Goal: Information Seeking & Learning: Learn about a topic

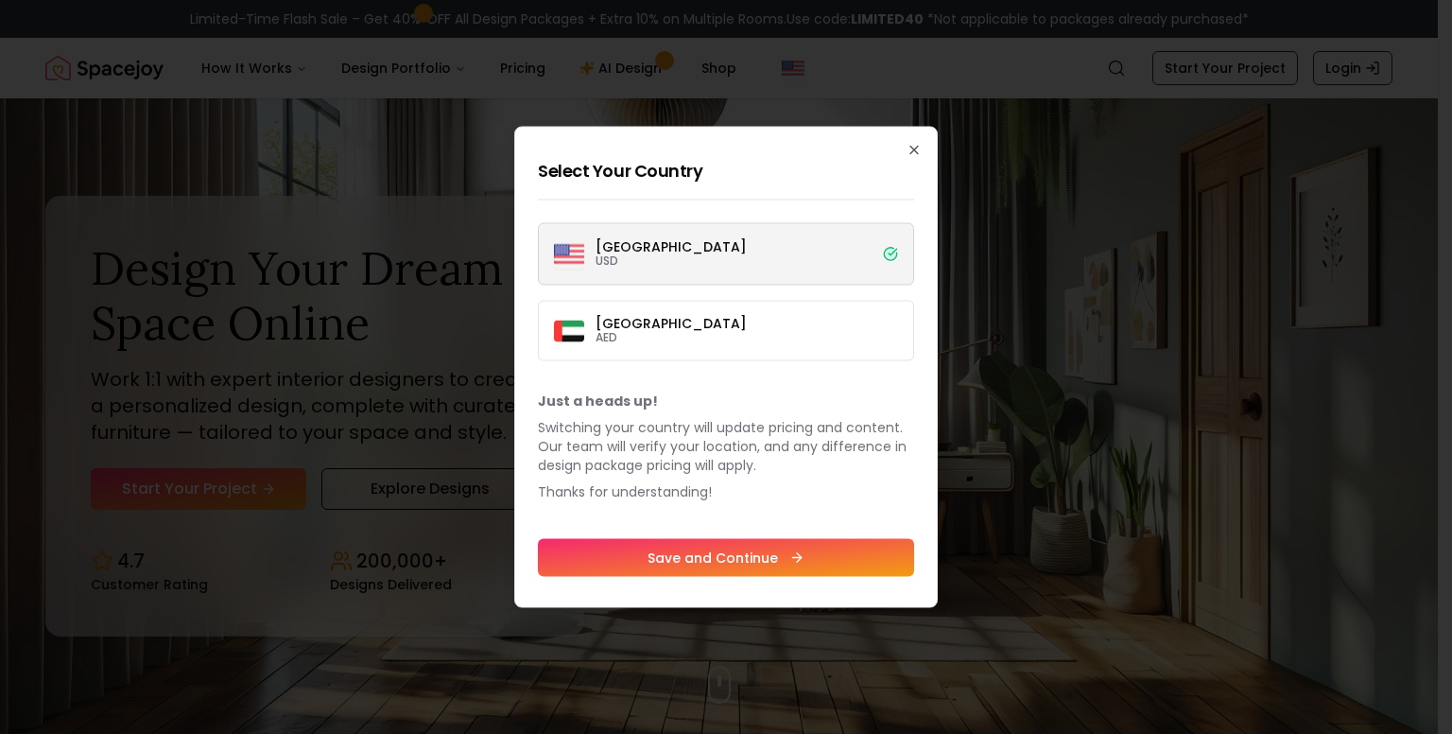
click at [925, 149] on div "Select Your Country [GEOGRAPHIC_DATA] USD [GEOGRAPHIC_DATA] AED Just a heads up…" at bounding box center [726, 367] width 424 height 481
click at [919, 147] on icon "button" at bounding box center [914, 150] width 15 height 15
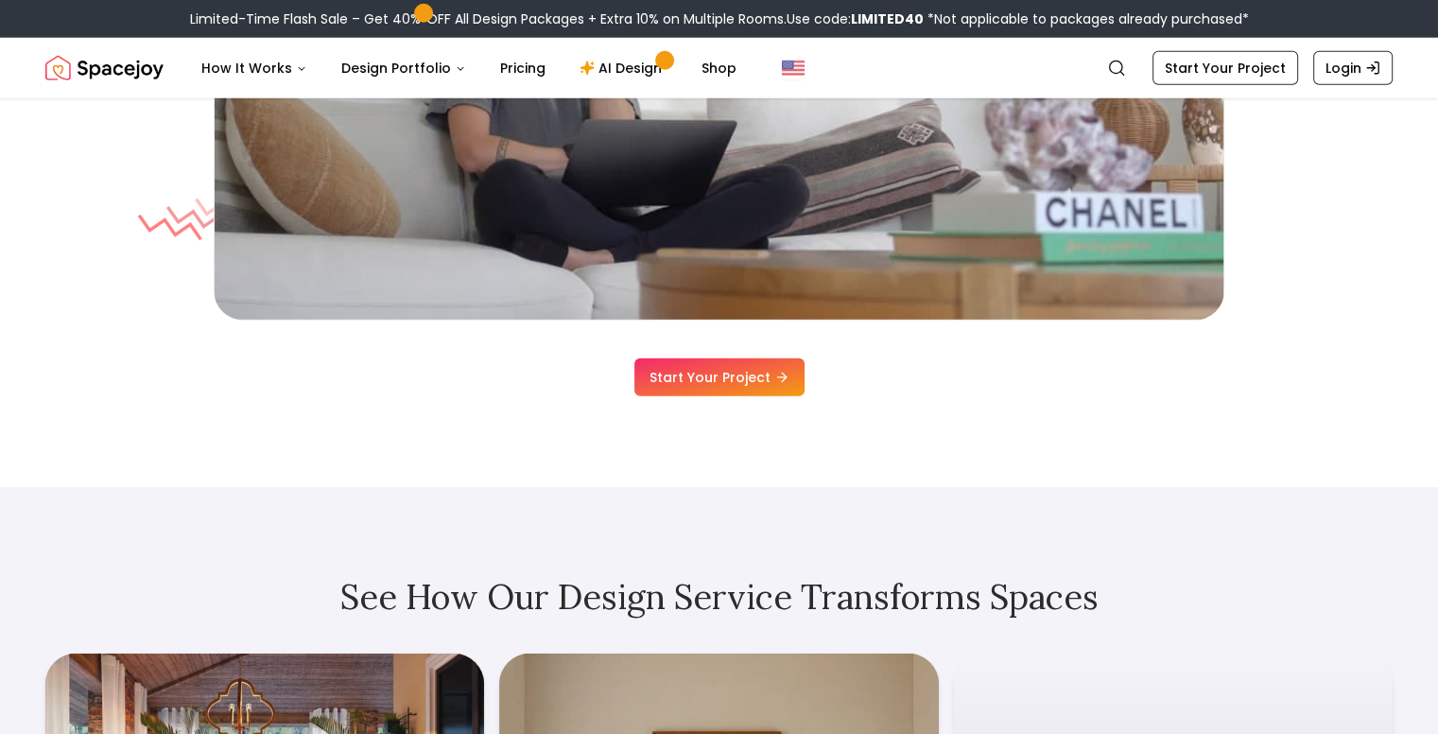
scroll to position [5862, 0]
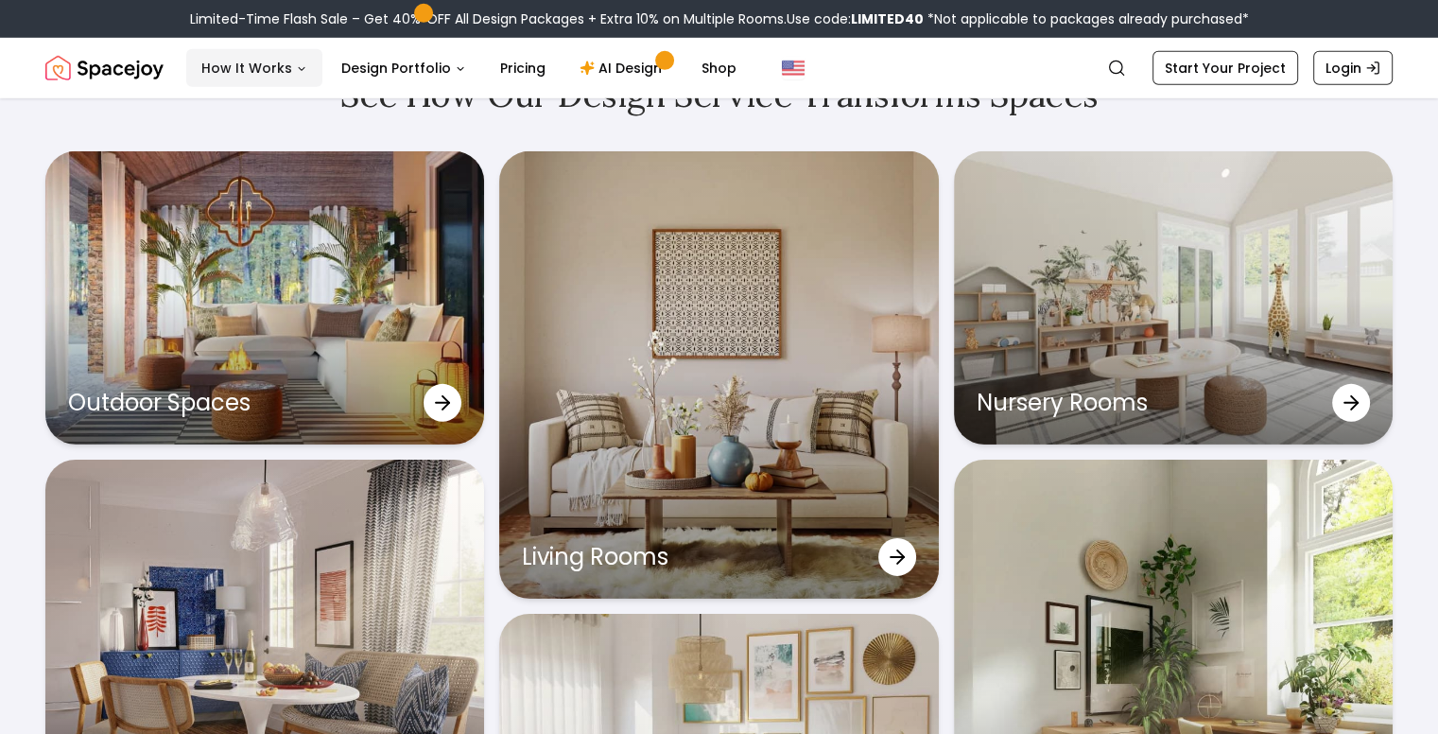
click at [284, 61] on button "How It Works" at bounding box center [254, 68] width 136 height 38
click at [1374, 66] on icon "Global" at bounding box center [1372, 68] width 15 height 15
click at [1346, 69] on link "Login" at bounding box center [1352, 68] width 79 height 34
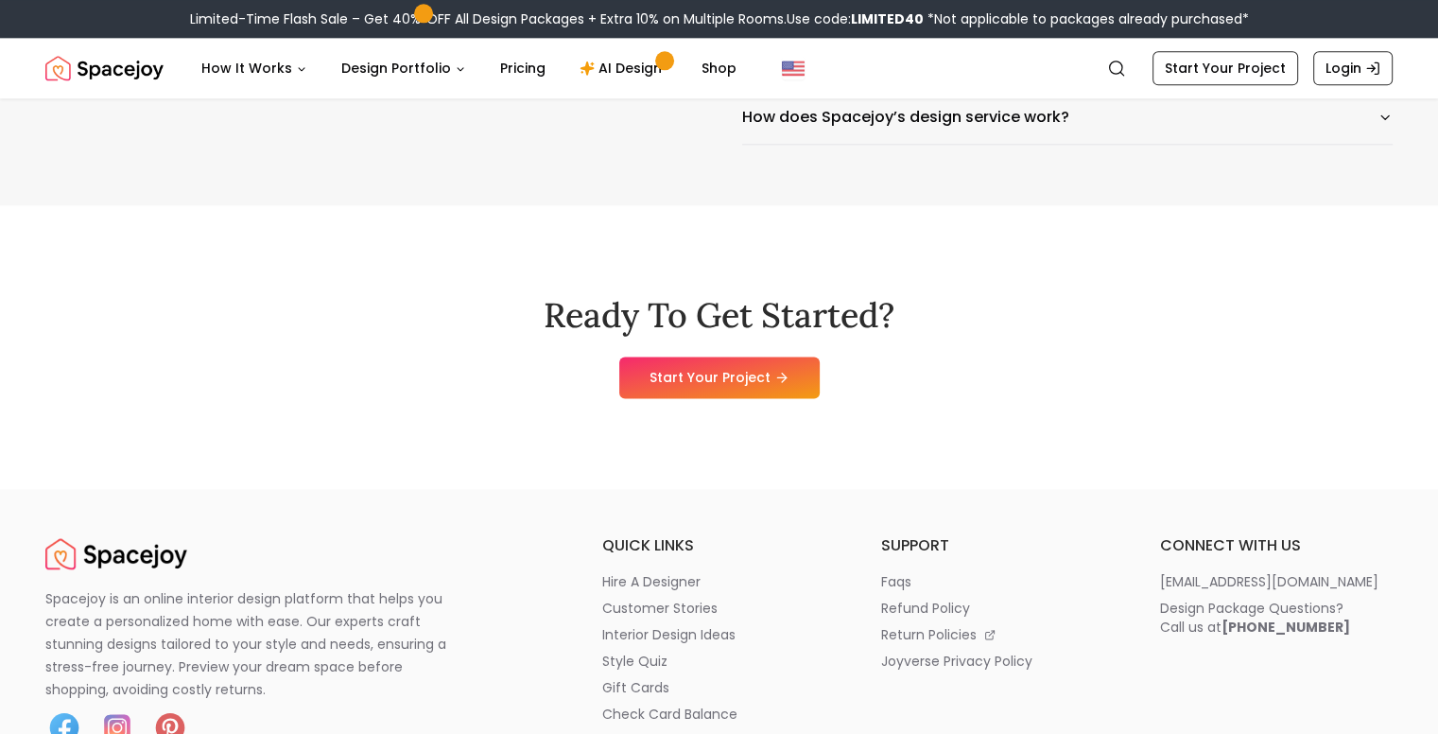
scroll to position [9549, 0]
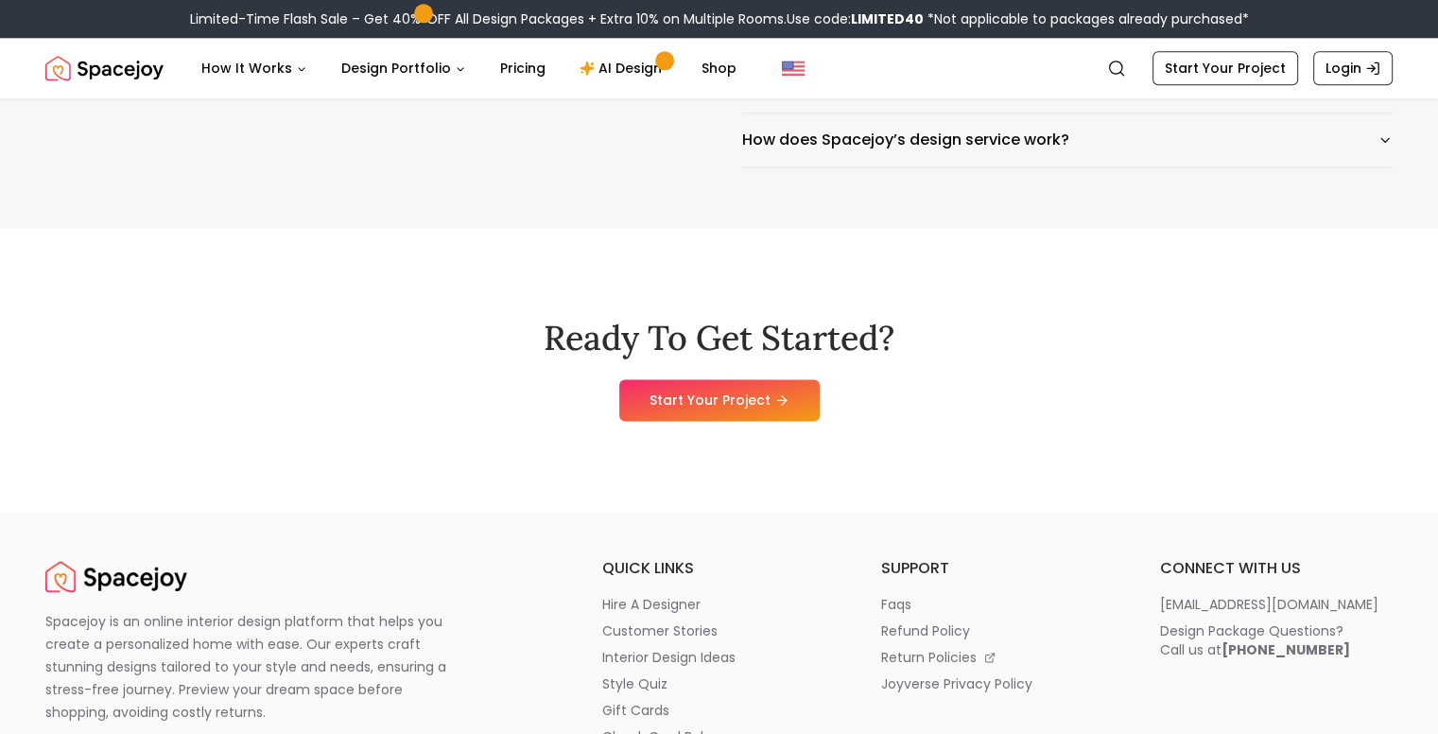
click at [1046, 511] on div "Ready To Get Started? Start Your Project" at bounding box center [718, 370] width 1347 height 284
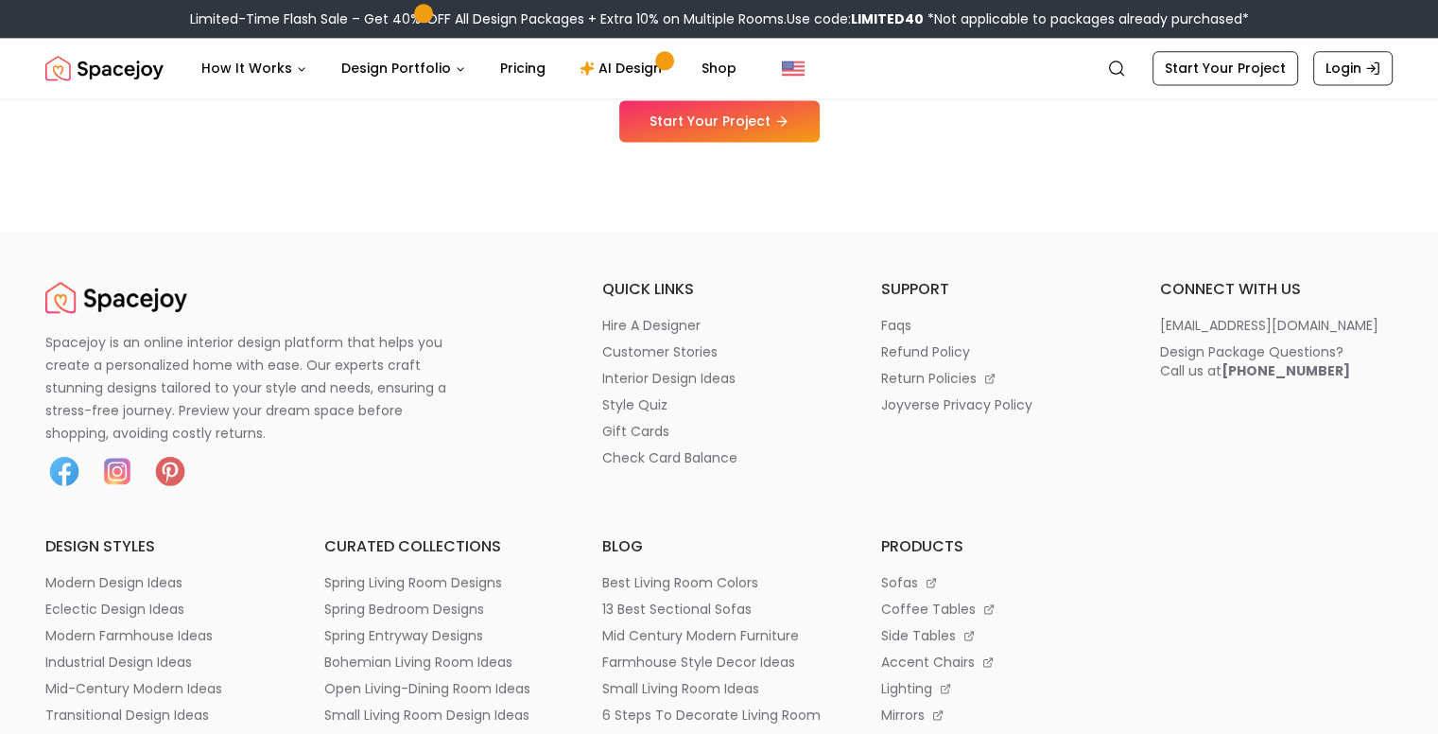
scroll to position [9833, 0]
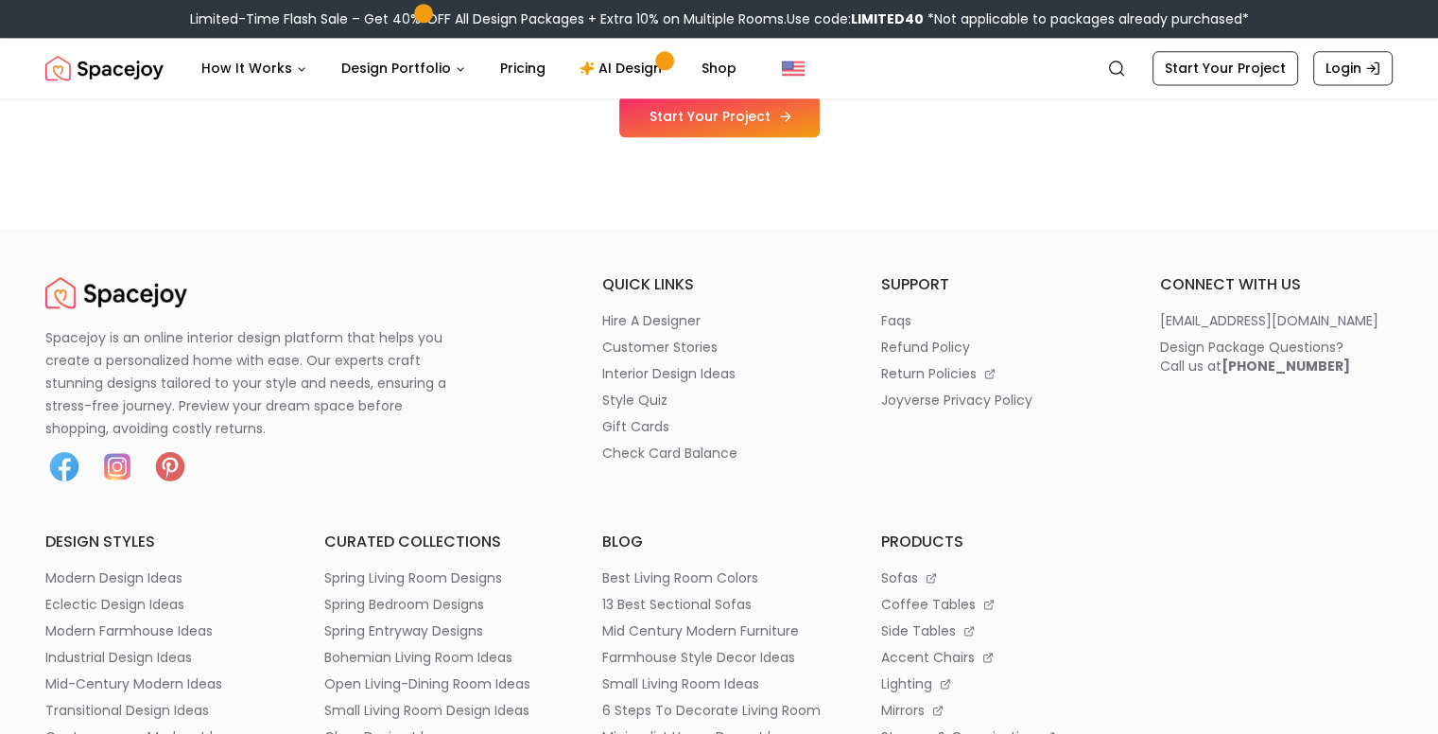
click at [792, 137] on link "Start Your Project" at bounding box center [719, 116] width 200 height 42
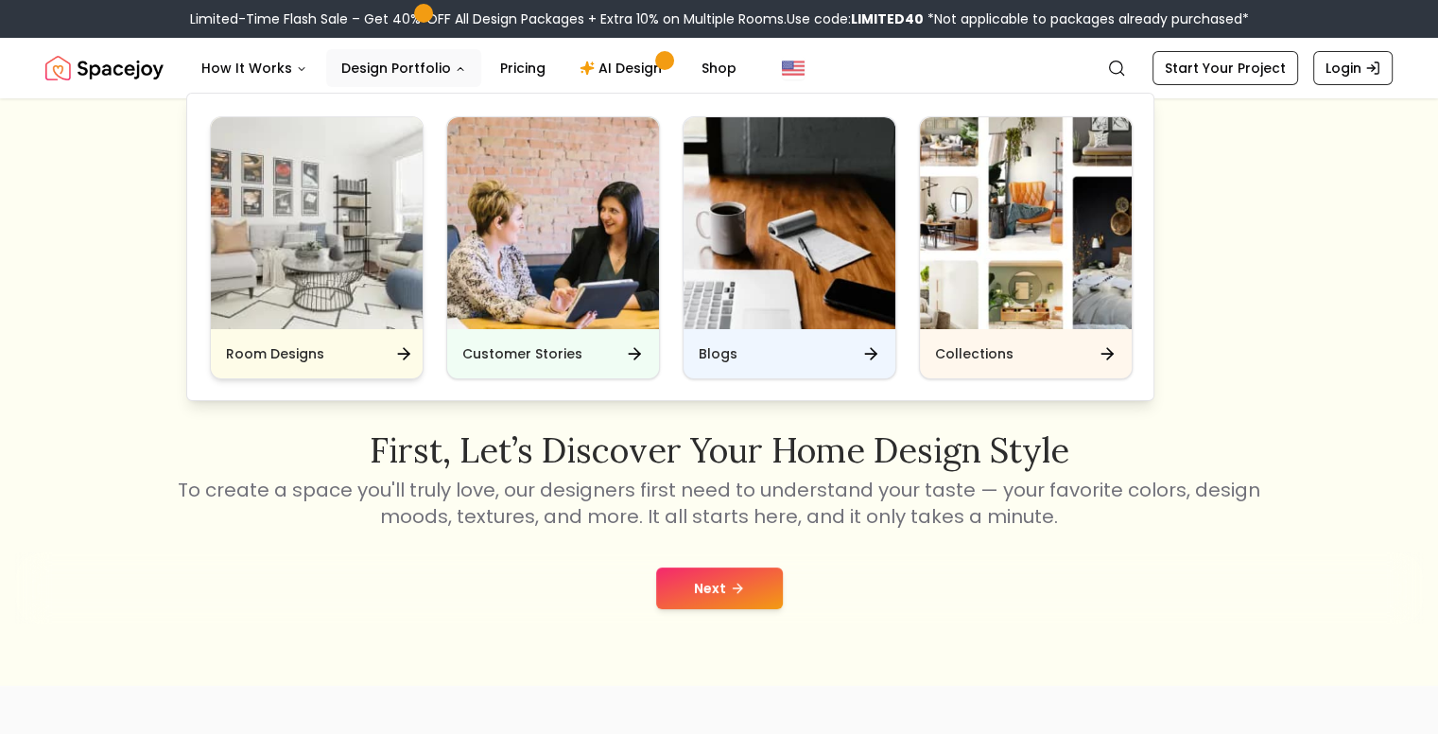
click at [318, 334] on div "Room Designs" at bounding box center [317, 353] width 212 height 49
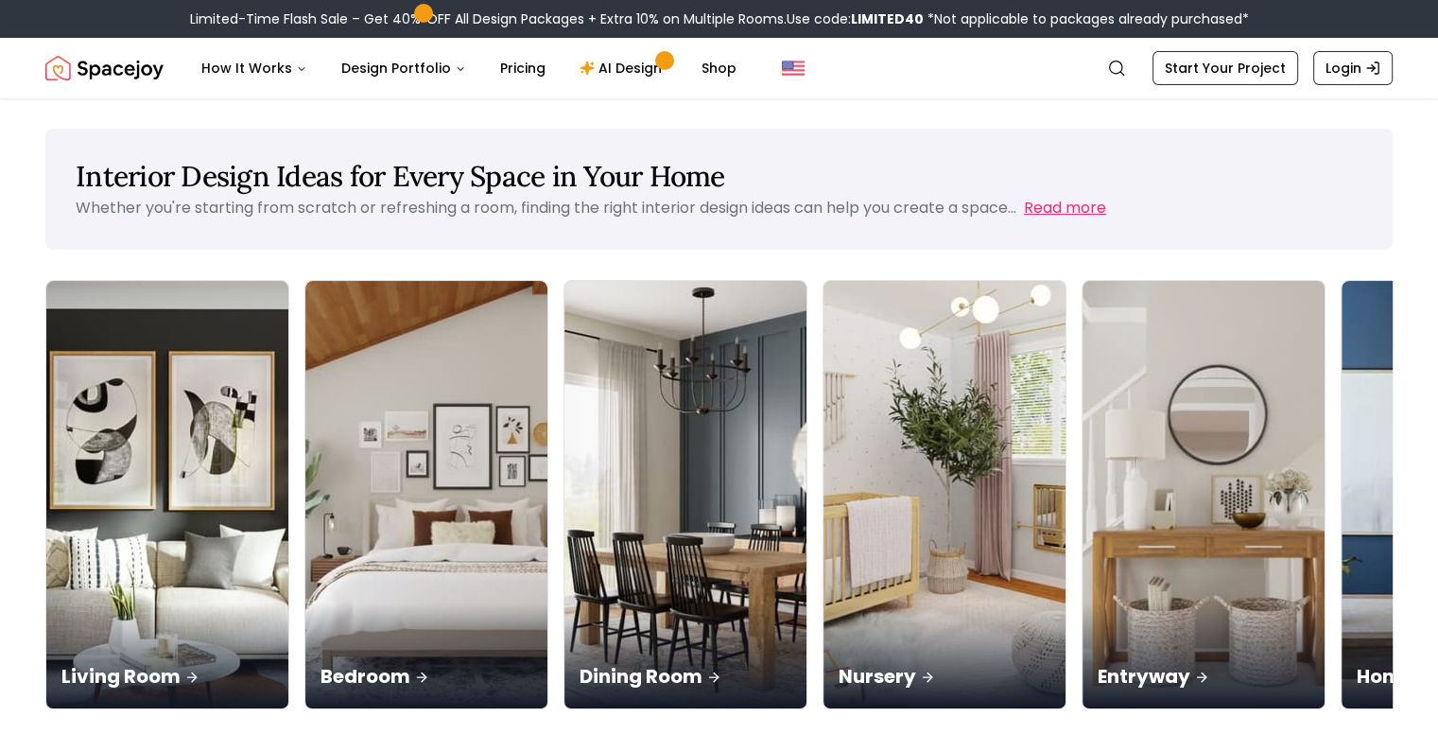
click at [1076, 205] on button "Read more" at bounding box center [1065, 208] width 82 height 23
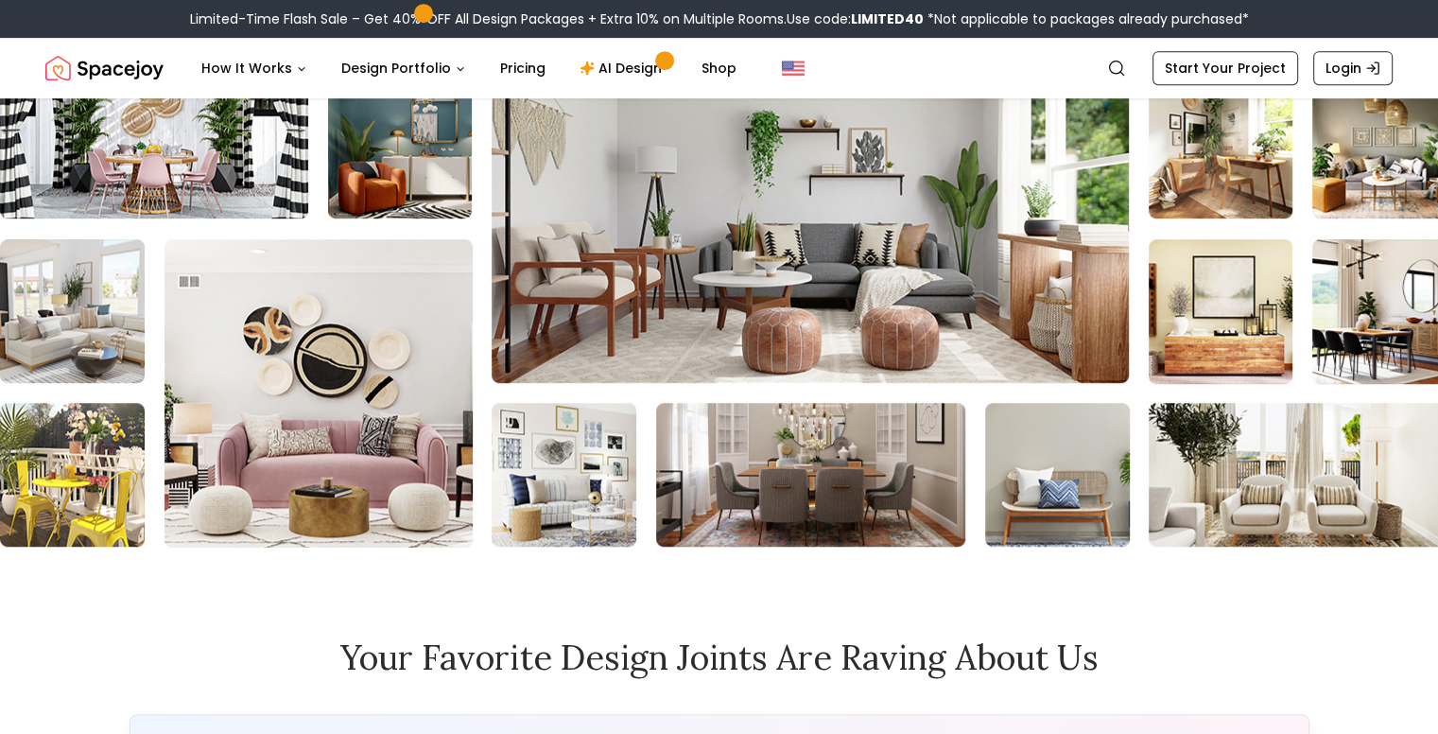
scroll to position [9205, 0]
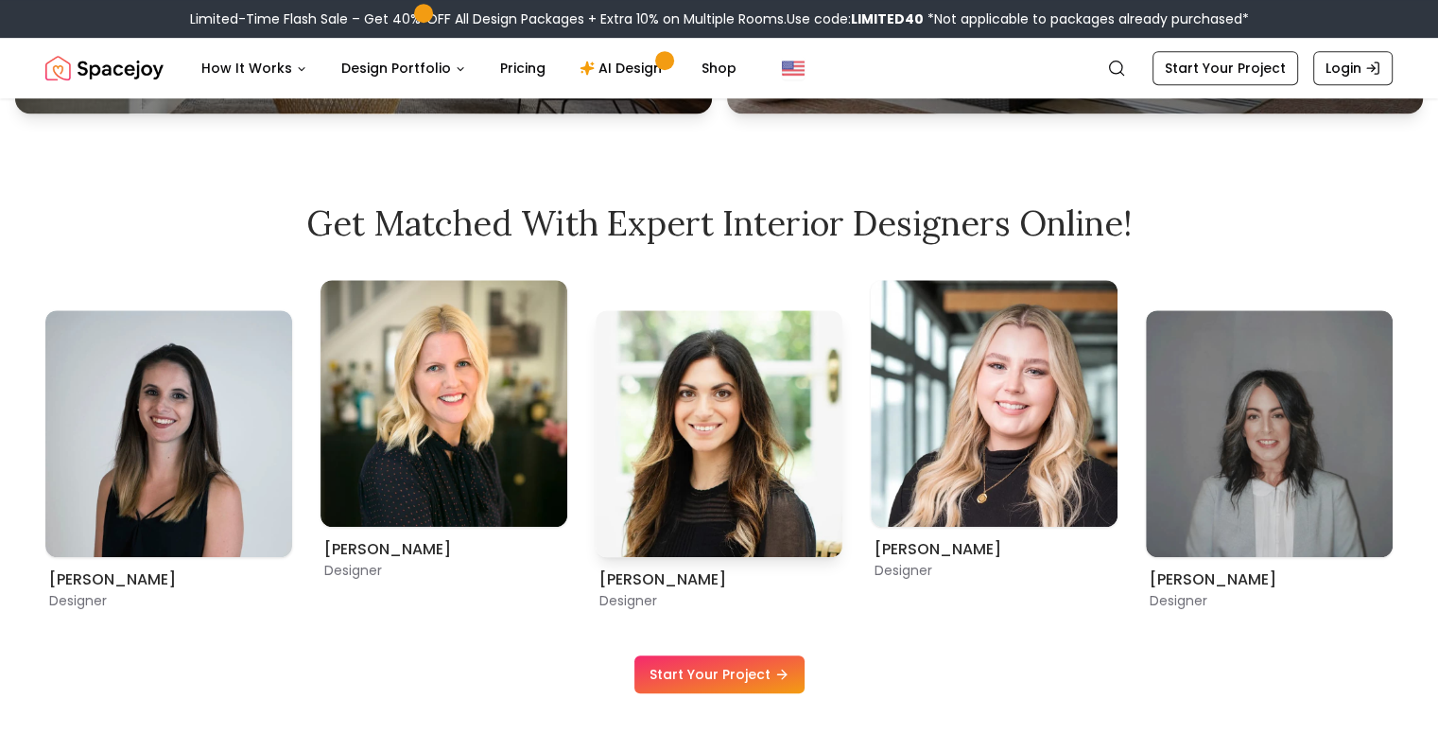
scroll to position [1040, 0]
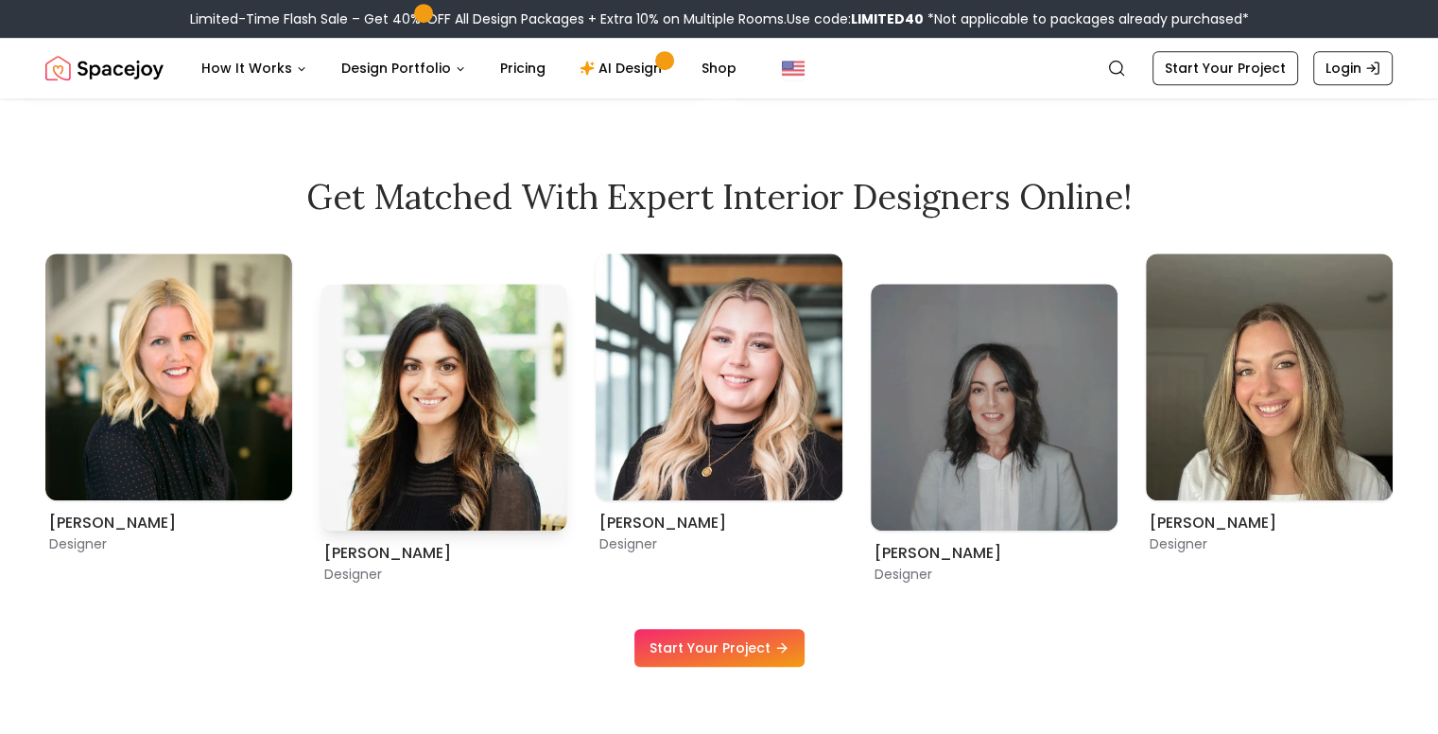
click at [512, 367] on img "4 / 8" at bounding box center [444, 407] width 247 height 247
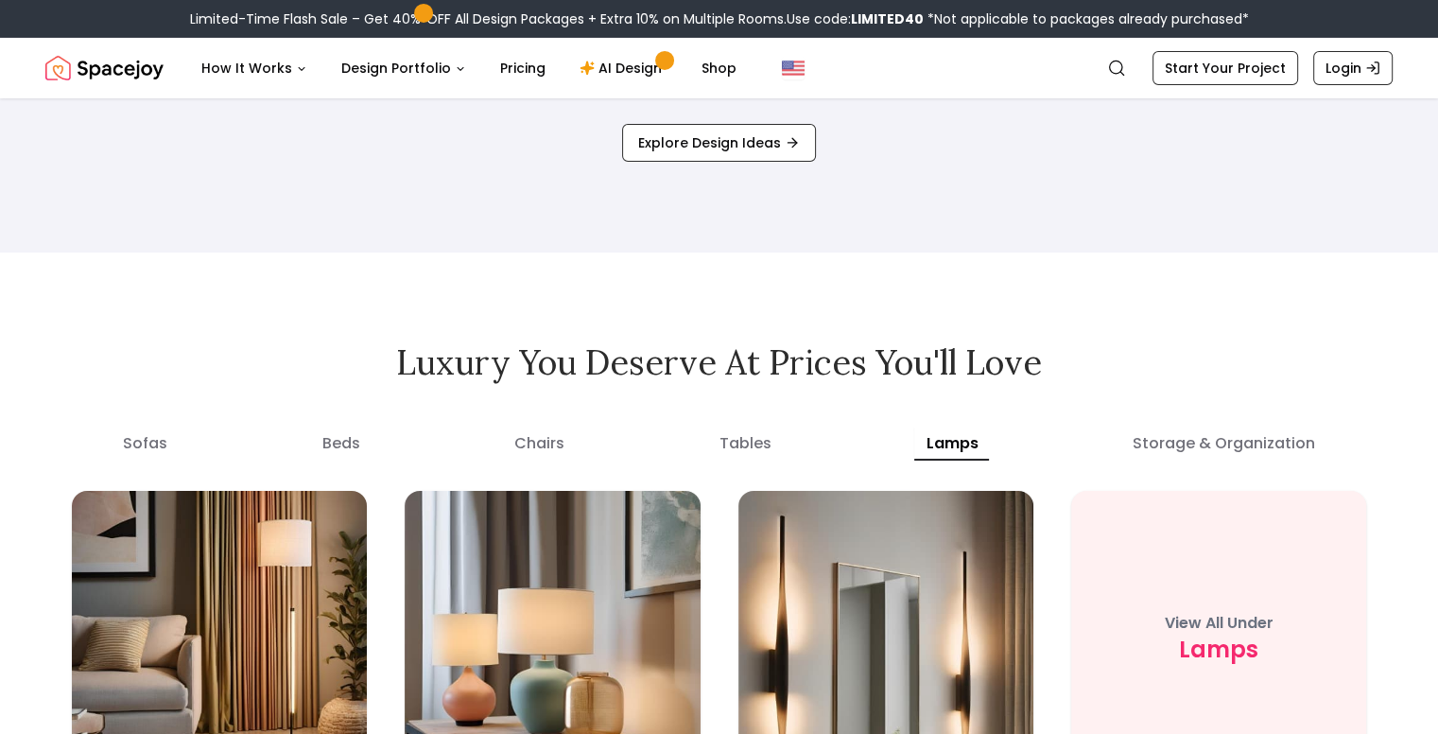
scroll to position [6807, 0]
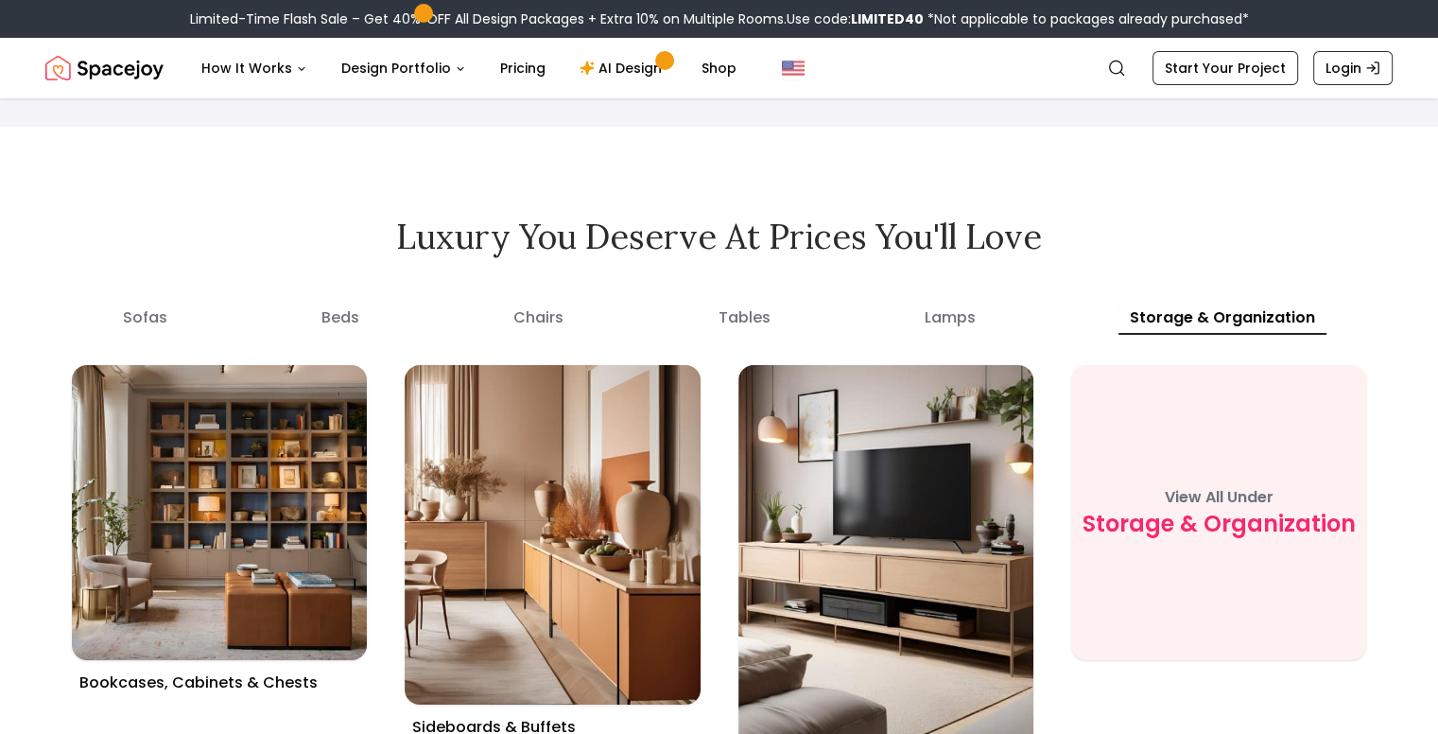
drag, startPoint x: 392, startPoint y: 287, endPoint x: 253, endPoint y: 229, distance: 150.8
click at [253, 229] on h2 "Luxury you deserve at prices you'll love" at bounding box center [718, 236] width 1347 height 38
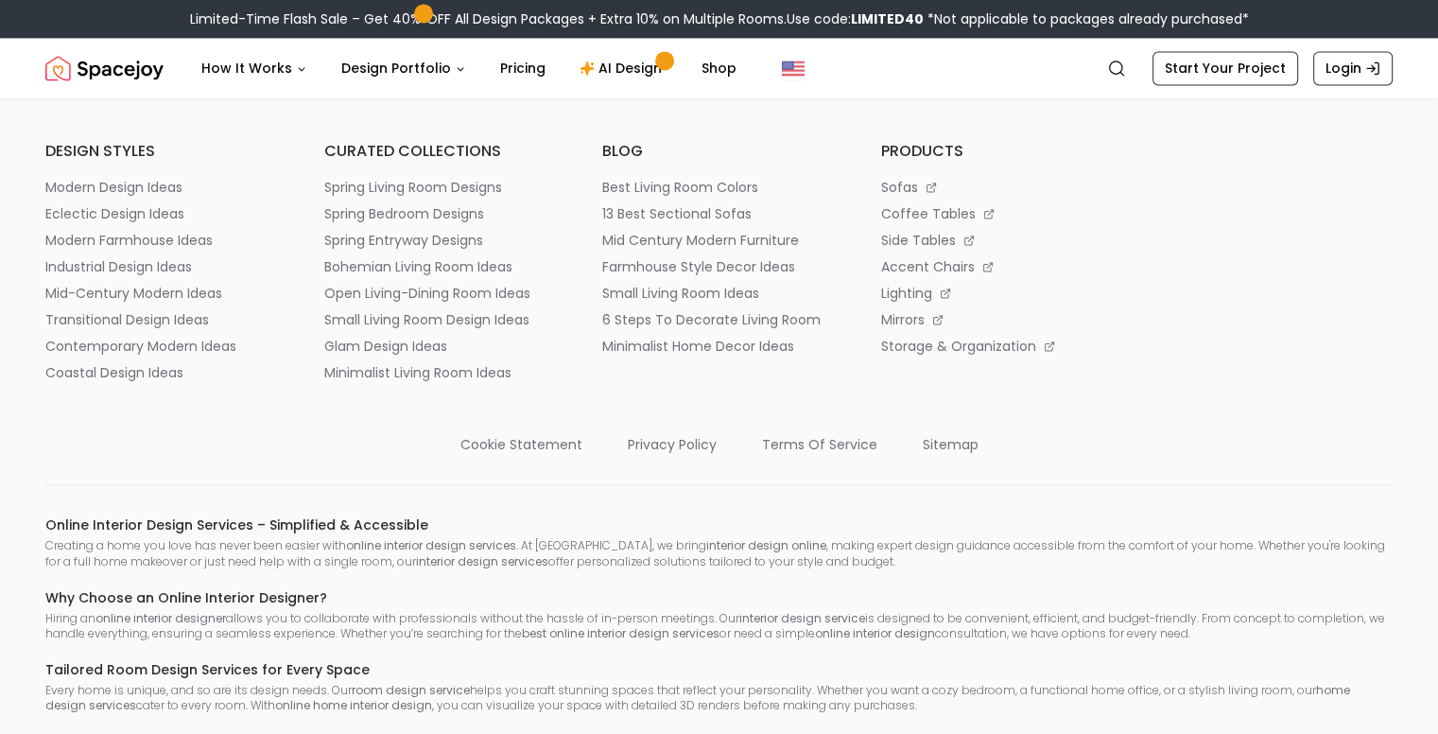
scroll to position [10169, 0]
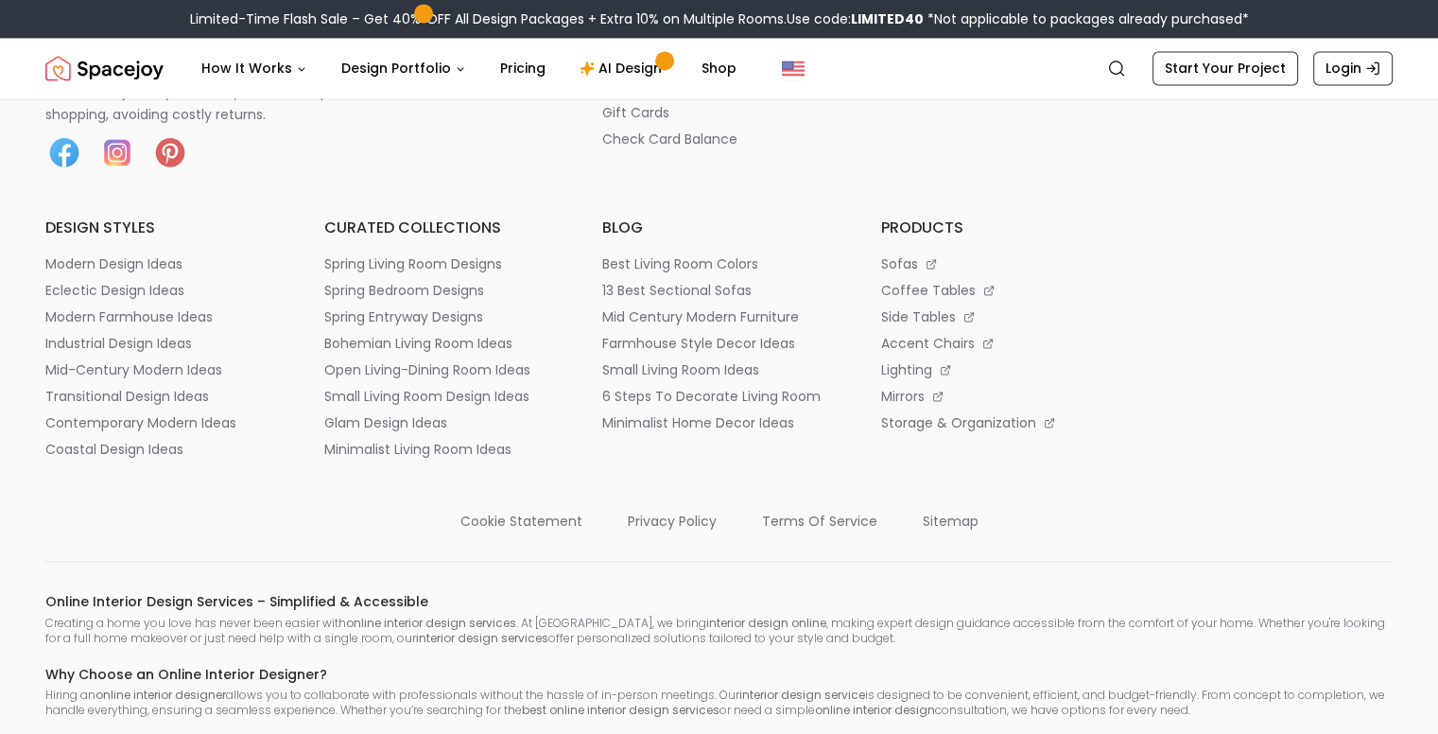
scroll to position [10192, 0]
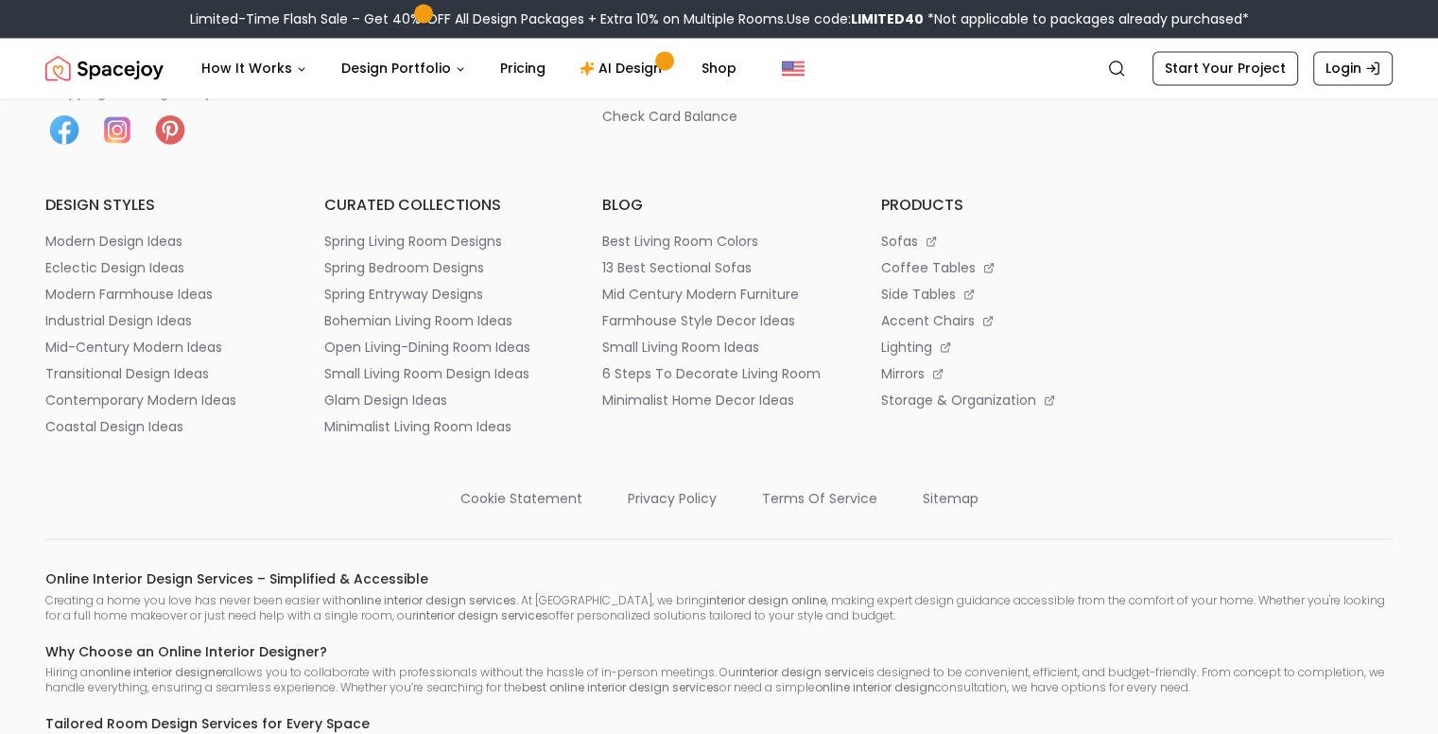
click at [1274, 436] on div "Spacejoy is an online interior design platform that helps you create a personal…" at bounding box center [718, 186] width 1347 height 499
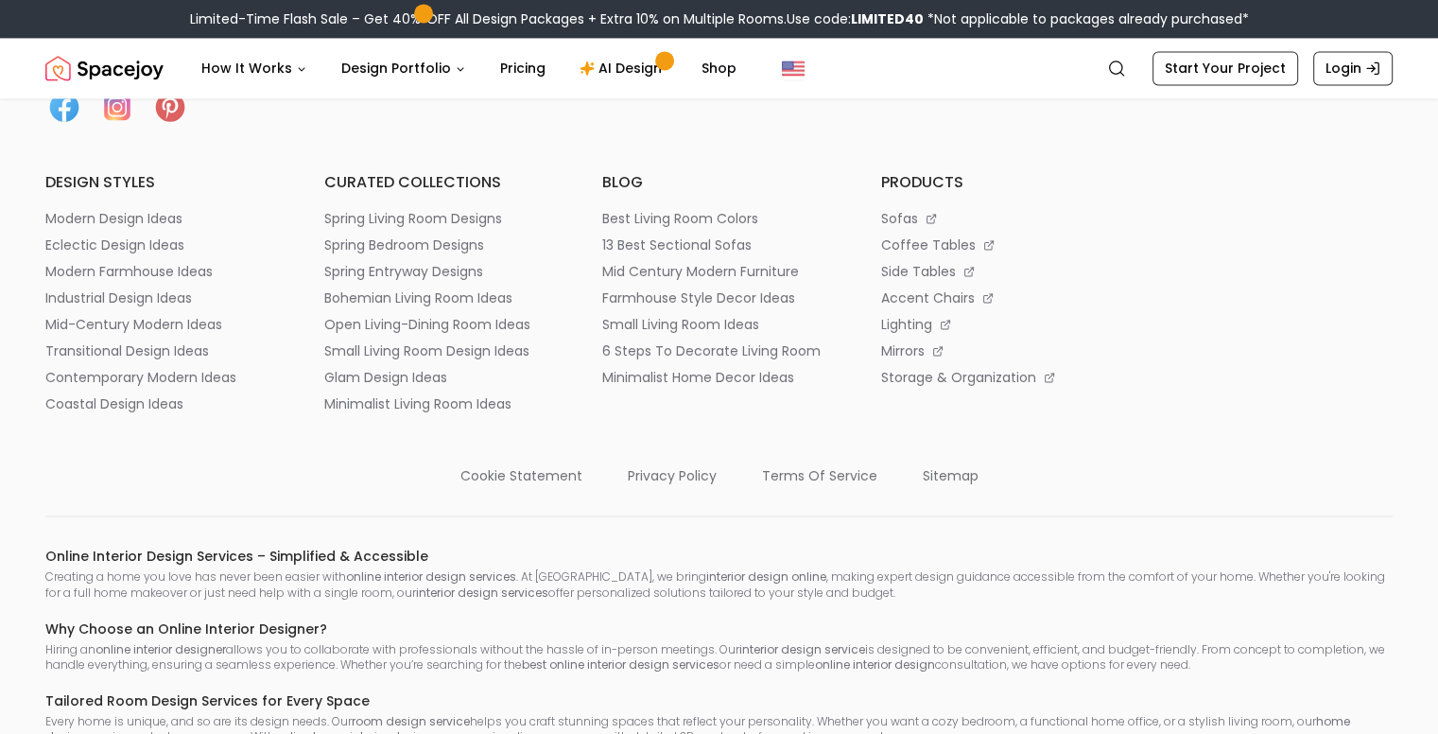
scroll to position [10169, 0]
